Goal: Task Accomplishment & Management: Use online tool/utility

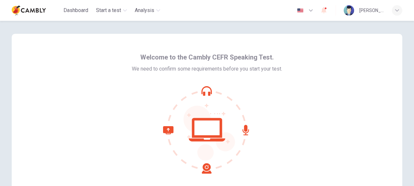
scroll to position [72, 0]
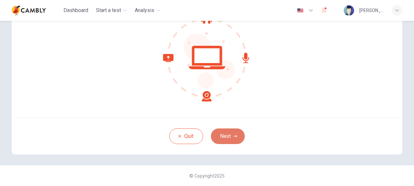
click at [226, 132] on button "Next" at bounding box center [228, 137] width 34 height 16
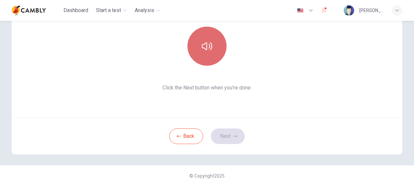
click at [203, 57] on button "button" at bounding box center [206, 46] width 39 height 39
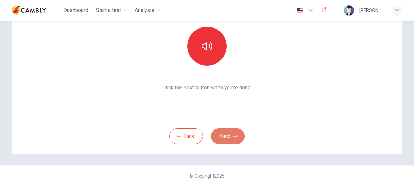
click at [229, 133] on button "Next" at bounding box center [228, 137] width 34 height 16
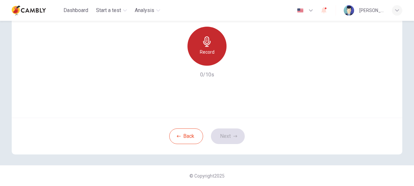
click at [200, 52] on h6 "Record" at bounding box center [207, 52] width 15 height 8
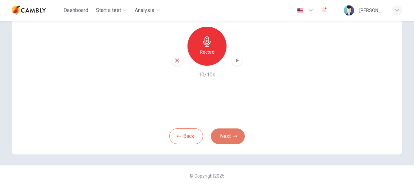
click at [225, 142] on button "Next" at bounding box center [228, 137] width 34 height 16
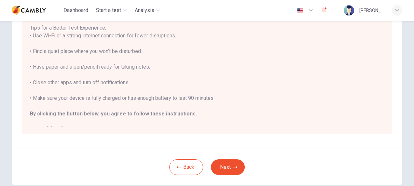
scroll to position [7, 0]
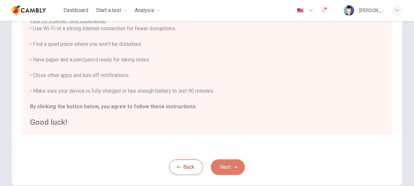
click at [221, 169] on button "Next" at bounding box center [228, 167] width 34 height 16
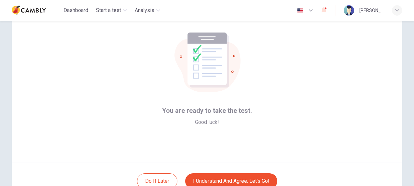
scroll to position [72, 0]
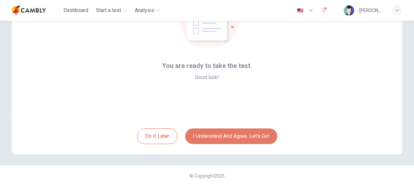
click at [212, 133] on button "I understand and agree. Let’s go!" at bounding box center [231, 137] width 92 height 16
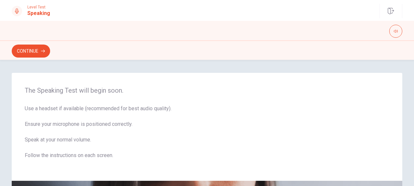
click at [18, 9] on icon at bounding box center [16, 10] width 5 height 5
click at [36, 53] on button "Continue" at bounding box center [31, 51] width 38 height 13
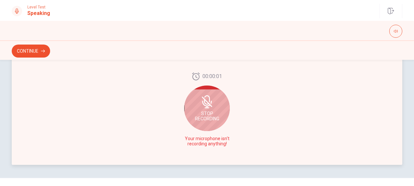
scroll to position [194, 0]
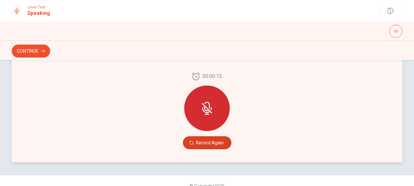
click at [200, 143] on button "Record Again" at bounding box center [207, 142] width 48 height 13
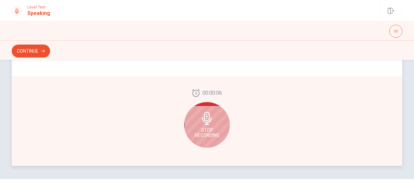
scroll to position [204, 0]
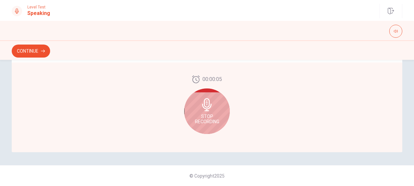
click at [202, 105] on icon at bounding box center [206, 104] width 9 height 13
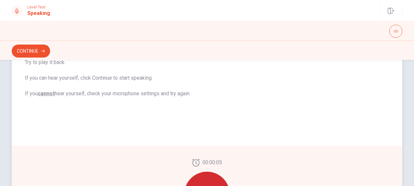
scroll to position [0, 0]
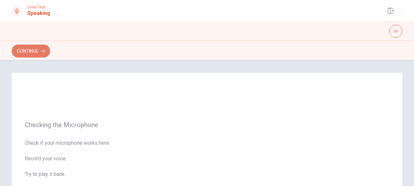
click at [36, 50] on button "Continue" at bounding box center [31, 51] width 38 height 13
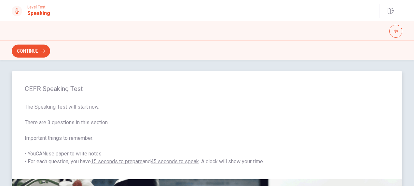
scroll to position [1, 0]
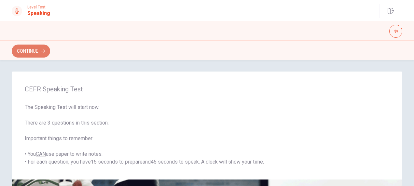
click at [27, 57] on button "Continue" at bounding box center [31, 51] width 38 height 13
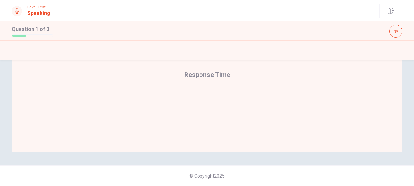
scroll to position [180, 0]
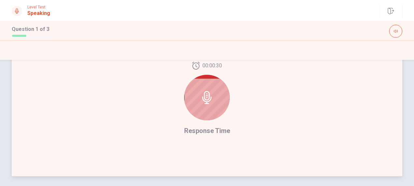
click at [211, 99] on icon at bounding box center [206, 97] width 13 height 13
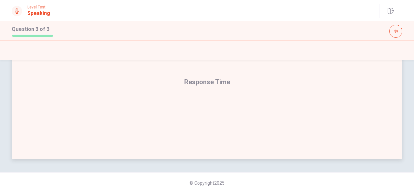
scroll to position [165, 0]
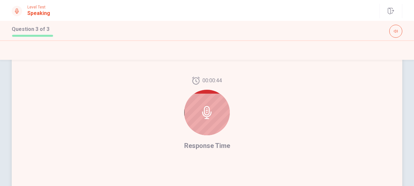
click at [202, 116] on icon at bounding box center [206, 112] width 9 height 13
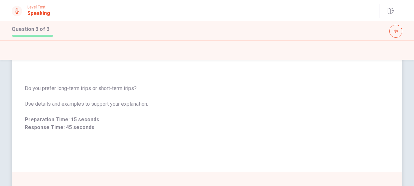
scroll to position [15, 0]
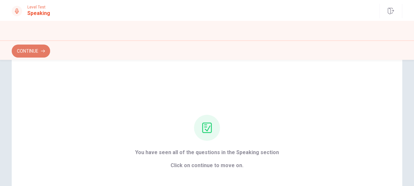
click at [26, 53] on button "Continue" at bounding box center [31, 51] width 38 height 13
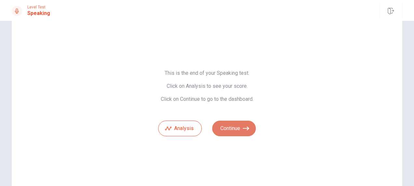
click at [245, 132] on button "Continue" at bounding box center [234, 129] width 44 height 16
